Goal: Go to known website: Go to known website

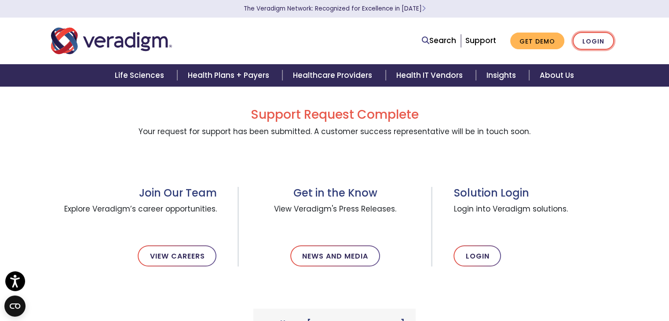
click at [595, 42] on link "Login" at bounding box center [593, 41] width 41 height 18
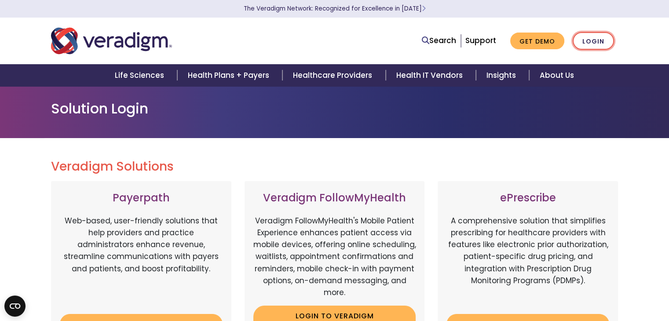
click at [588, 44] on link "Login" at bounding box center [593, 41] width 41 height 18
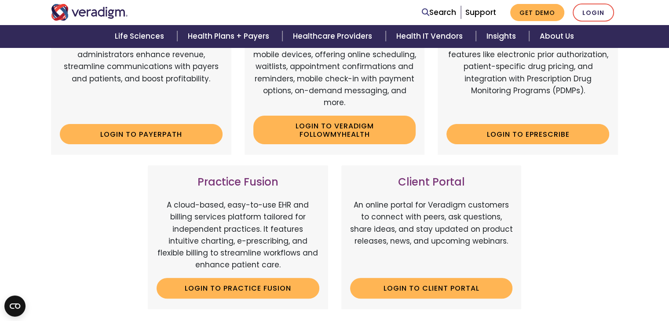
scroll to position [185, 0]
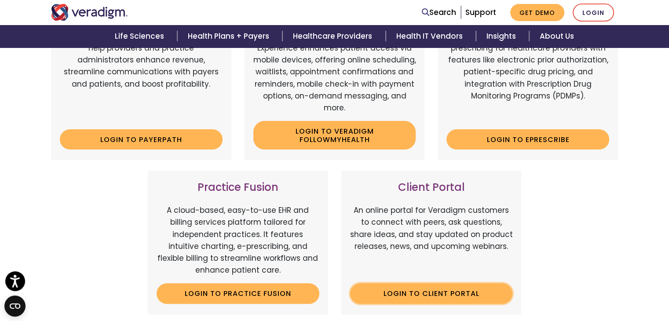
click at [428, 289] on link "Login to Client Portal" at bounding box center [431, 293] width 163 height 20
